Goal: Information Seeking & Learning: Learn about a topic

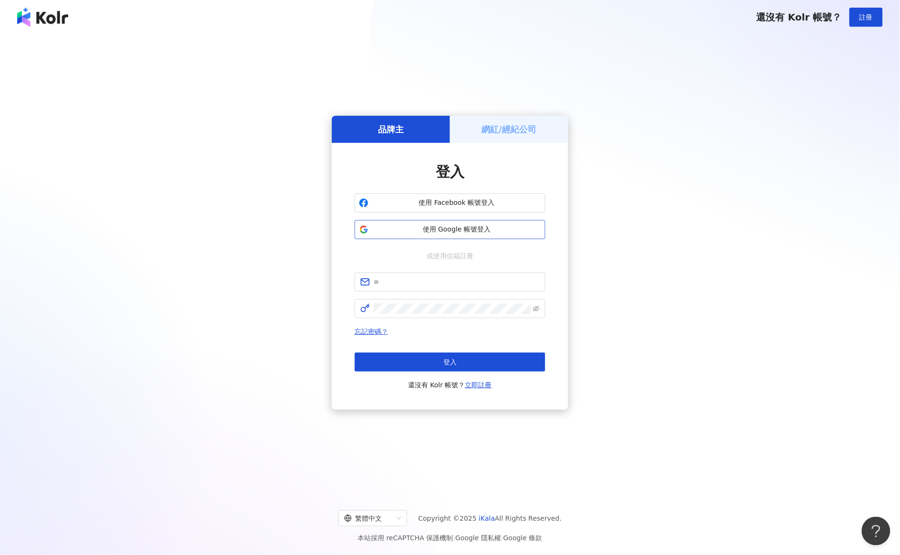
click at [441, 226] on span "使用 Google 帳號登入" at bounding box center [456, 230] width 169 height 10
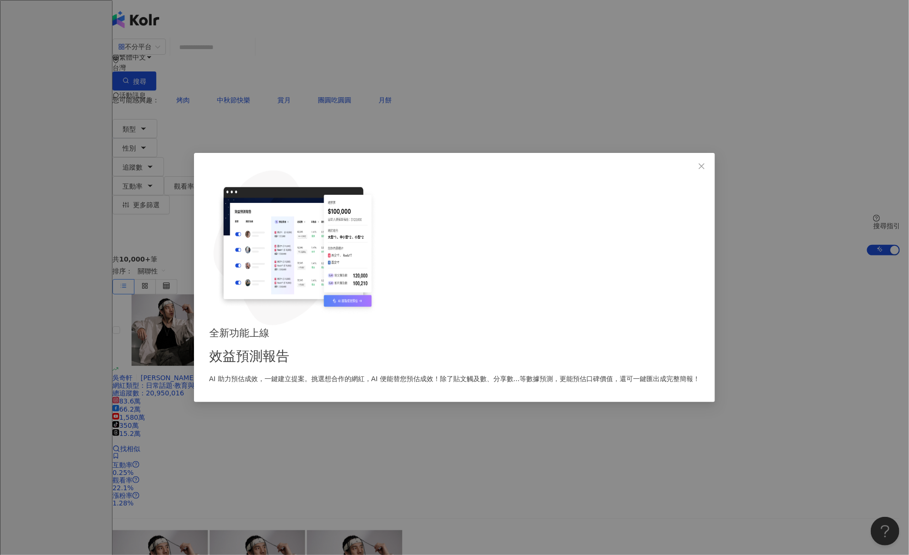
click at [473, 374] on p "AI 助力預估成效，一鍵建立提案。挑選想合作的網紅，AI 便能替您預估成效！除了貼文觸及數、分享數...等數據預測，更能預估口碑價值，還可一鍵匯出成完整簡報！" at bounding box center [454, 379] width 491 height 10
click at [473, 326] on div "全新功能上線 效益預測報告 AI 助力預估成效，一鍵建立提案。挑選想合作的網紅，AI 便能替您預估成效！除了貼文觸及數、分享數...等數據預測，更能預估口碑價…" at bounding box center [454, 355] width 491 height 59
click at [692, 170] on span "Close" at bounding box center [701, 167] width 19 height 8
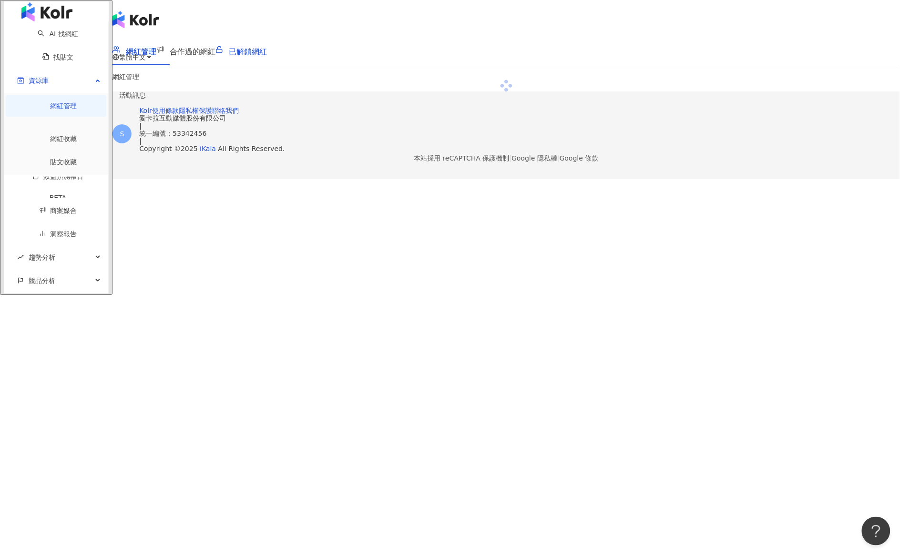
click at [267, 51] on span "已解鎖網紅" at bounding box center [248, 51] width 38 height 9
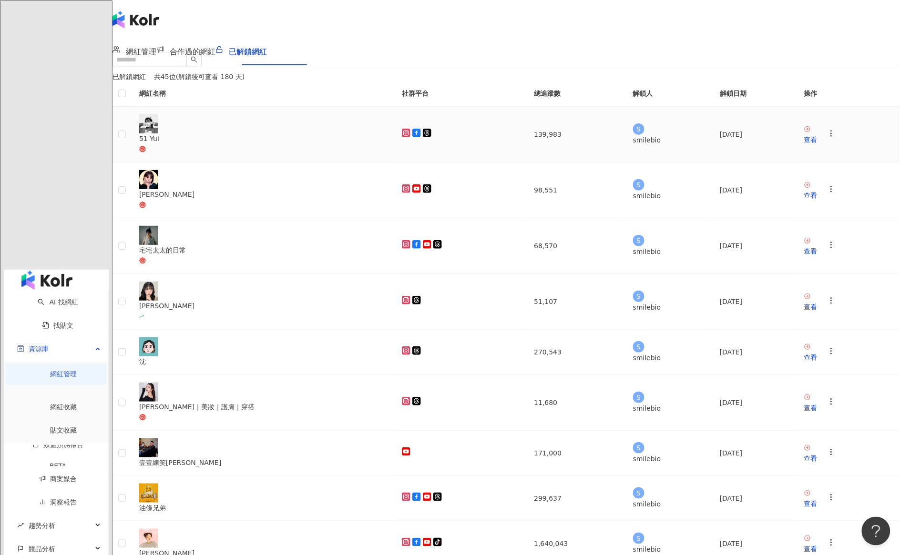
click at [158, 133] on img at bounding box center [148, 123] width 19 height 19
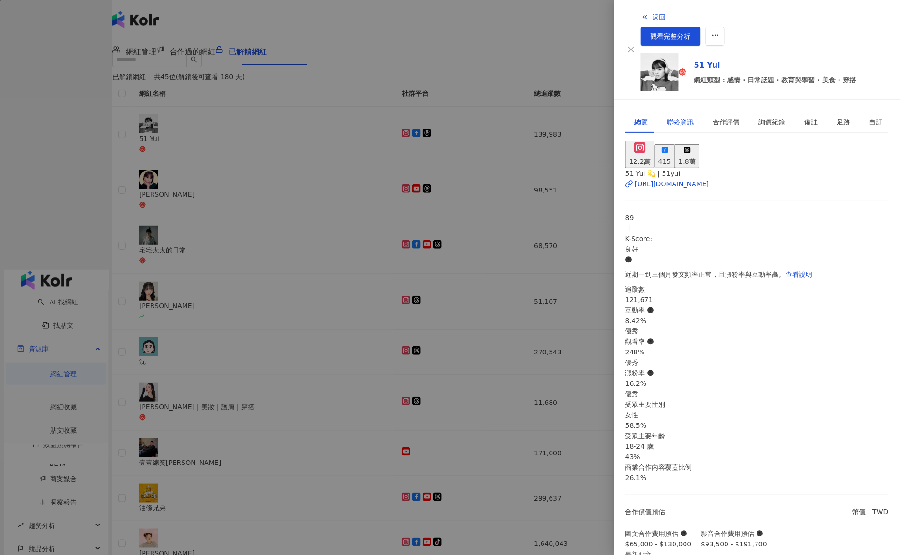
click at [682, 117] on div "聯絡資訊" at bounding box center [680, 122] width 27 height 10
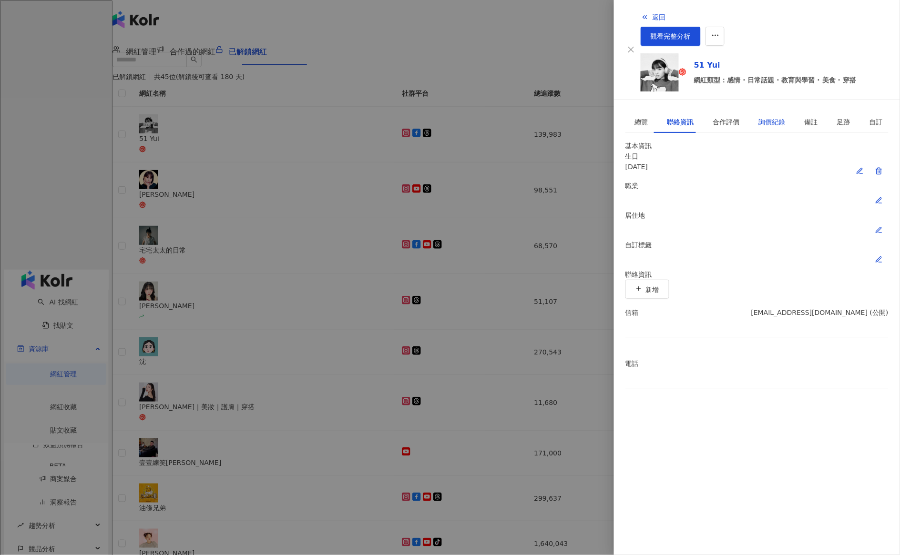
click at [766, 117] on div "詢價紀錄" at bounding box center [772, 122] width 27 height 10
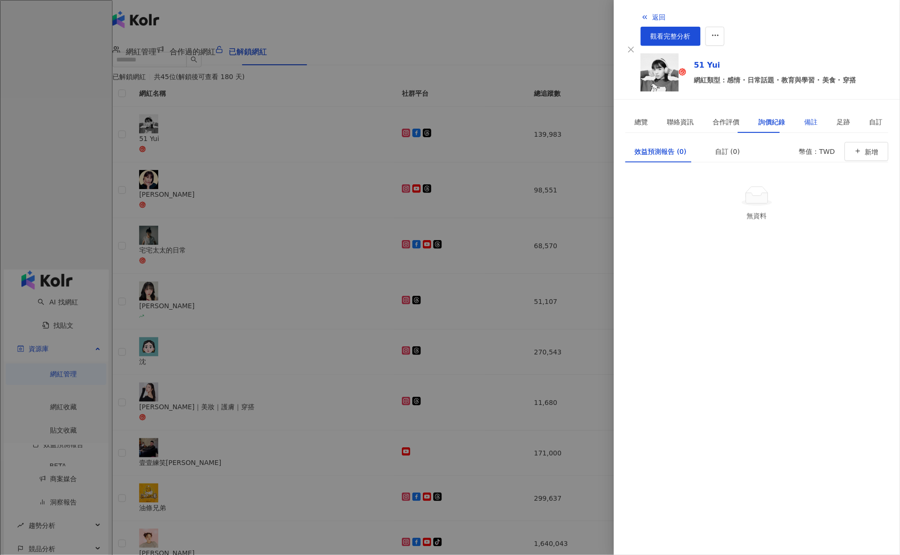
click at [805, 117] on div "備註" at bounding box center [811, 122] width 13 height 10
click at [759, 117] on div "詢價紀錄" at bounding box center [772, 122] width 27 height 10
click at [659, 146] on div "效益預測報告 (0)" at bounding box center [660, 151] width 51 height 10
click at [717, 117] on div "合作評價" at bounding box center [726, 122] width 27 height 10
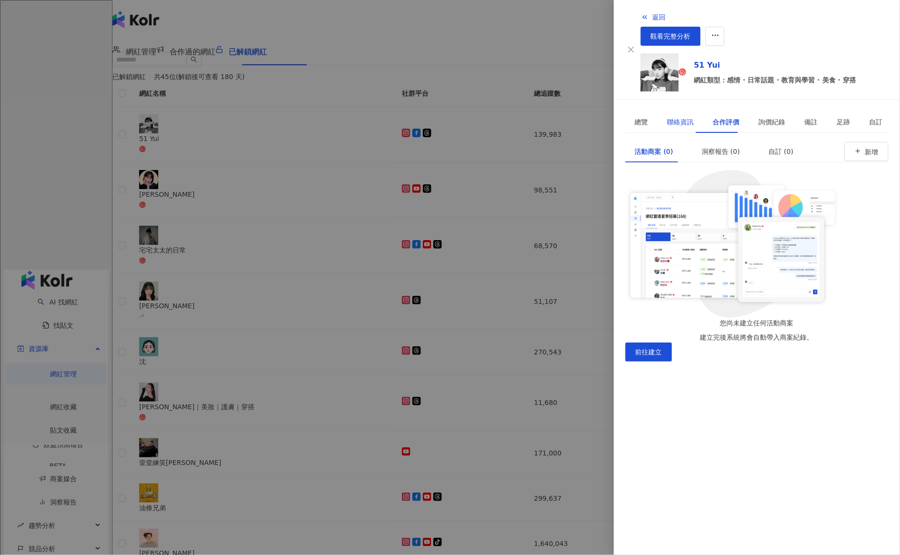
click at [668, 117] on div "聯絡資訊" at bounding box center [680, 122] width 27 height 10
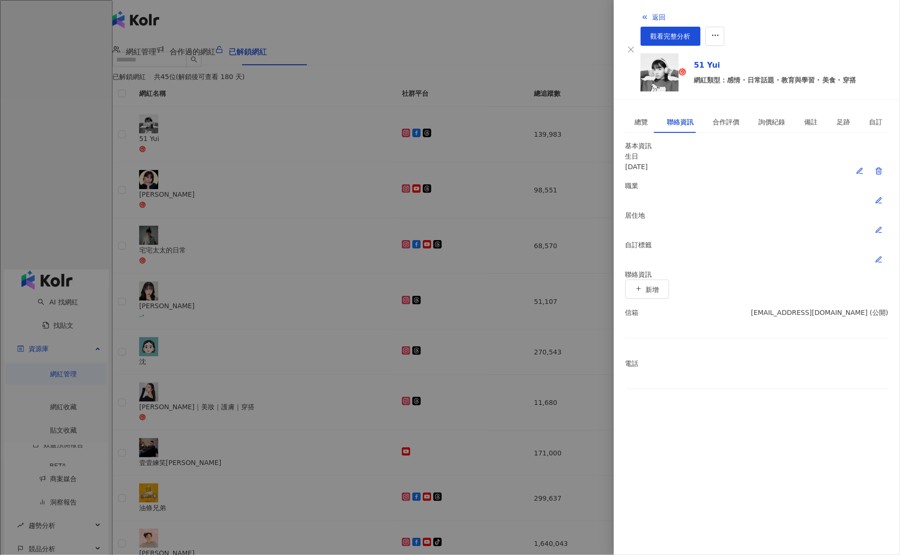
click at [506, 76] on div at bounding box center [450, 277] width 900 height 555
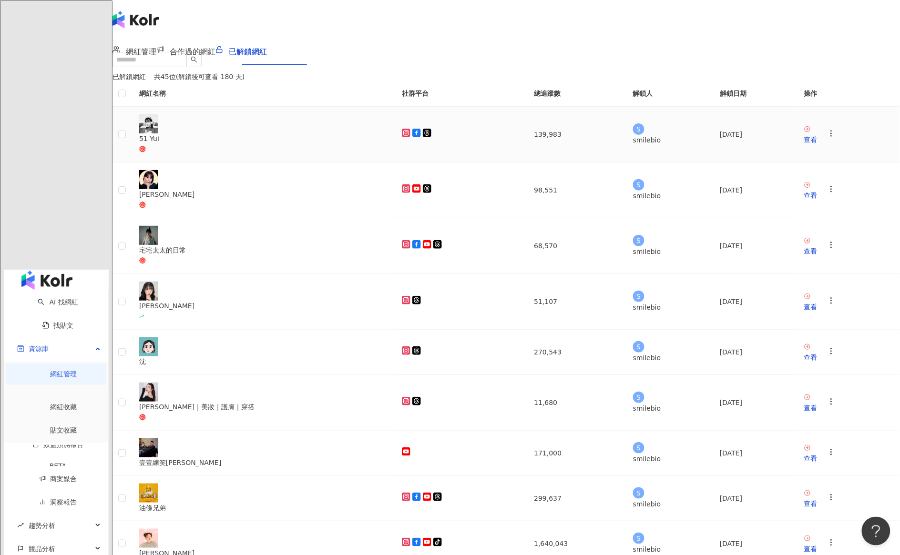
click at [285, 144] on div "51 Yui" at bounding box center [262, 138] width 247 height 10
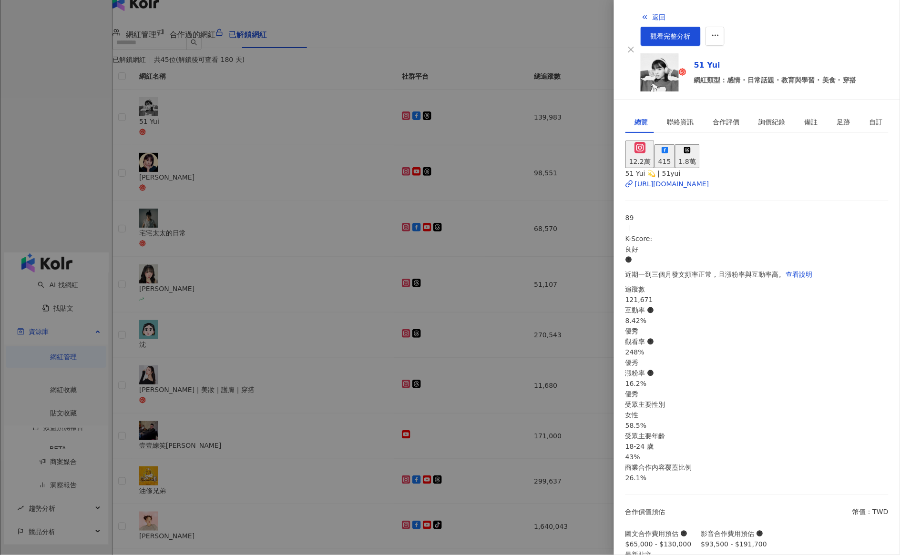
scroll to position [171, 0]
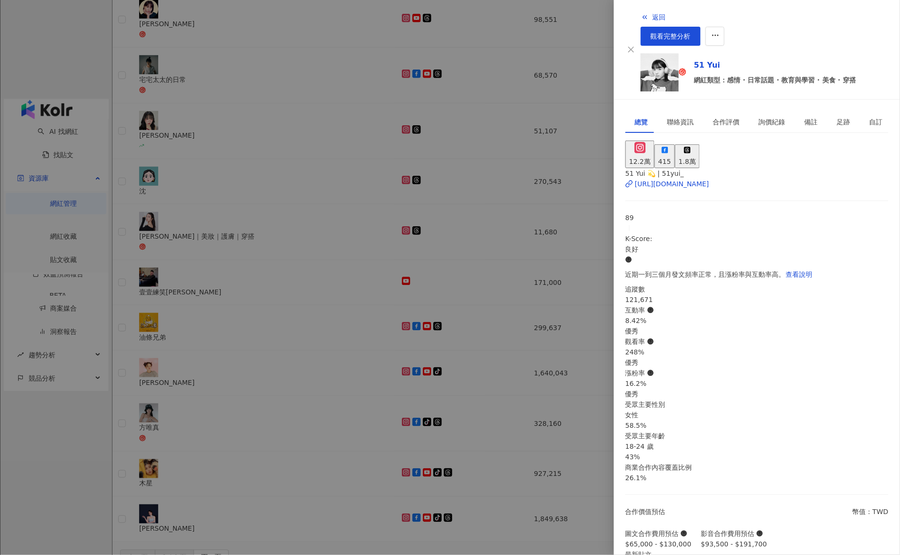
click at [304, 57] on div at bounding box center [450, 277] width 900 height 555
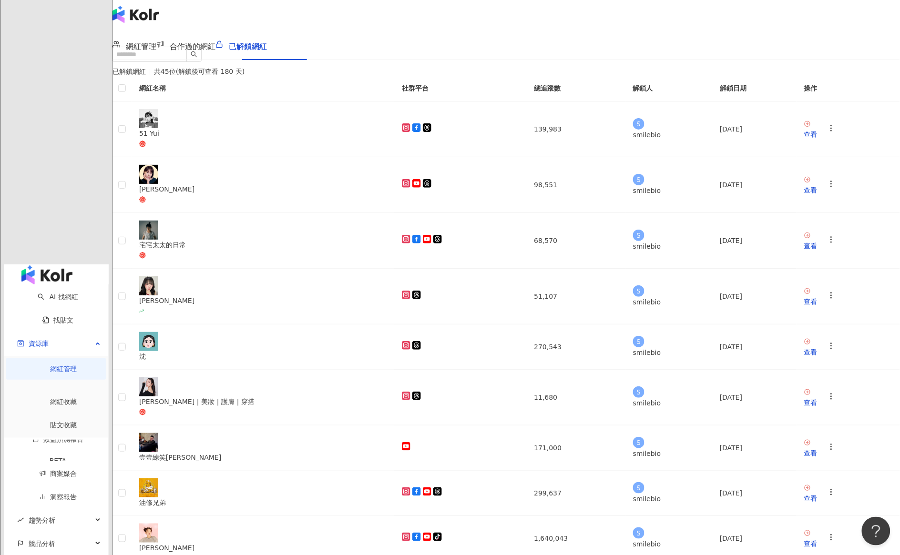
scroll to position [0, 0]
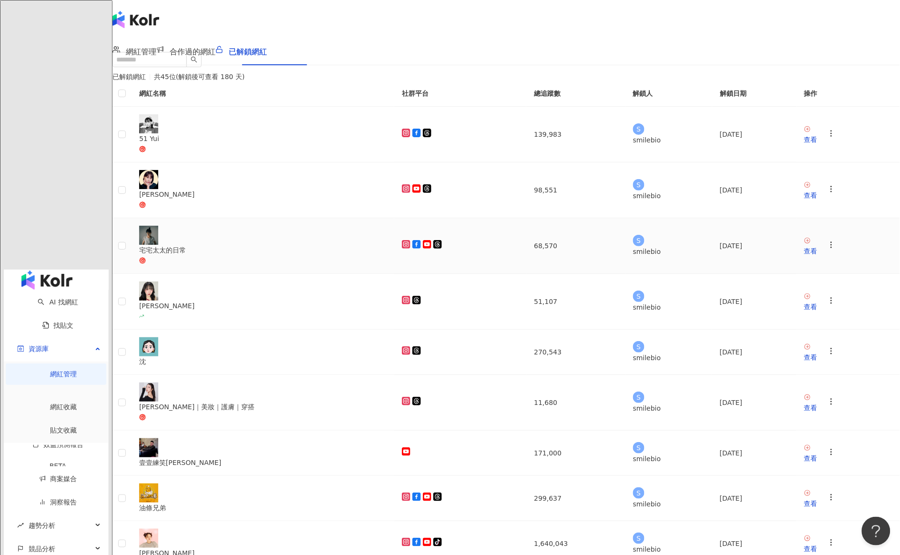
click at [297, 245] on div "宅宅太太的日常" at bounding box center [262, 250] width 247 height 10
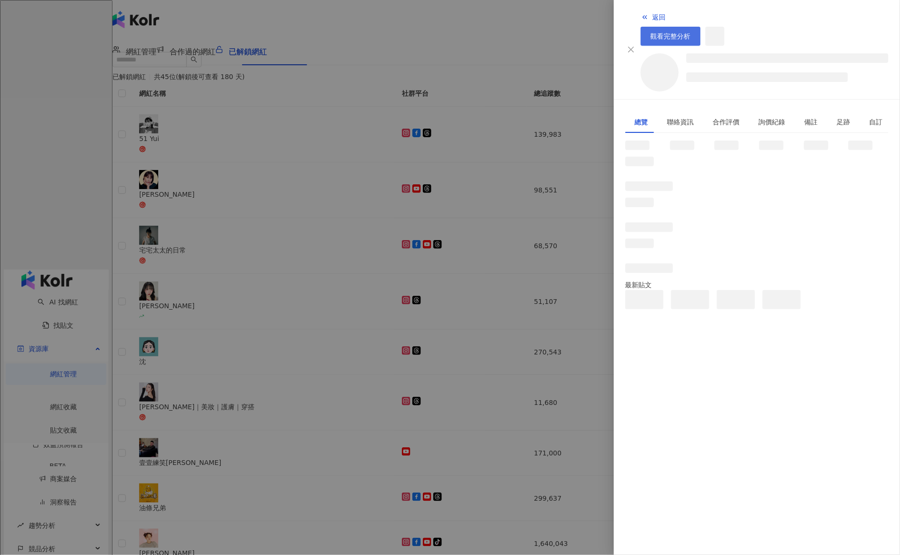
click at [701, 27] on link "觀看完整分析" at bounding box center [671, 36] width 60 height 19
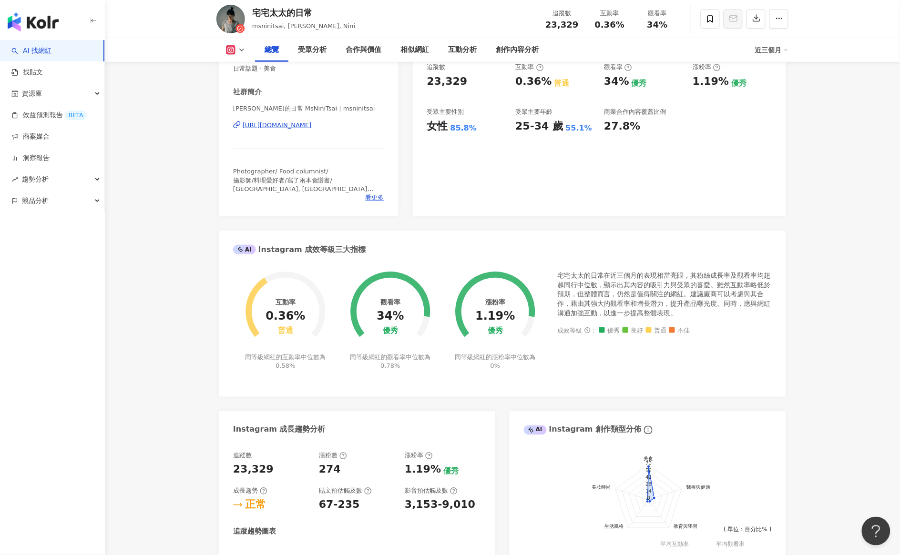
scroll to position [179, 0]
